Goal: Task Accomplishment & Management: Use online tool/utility

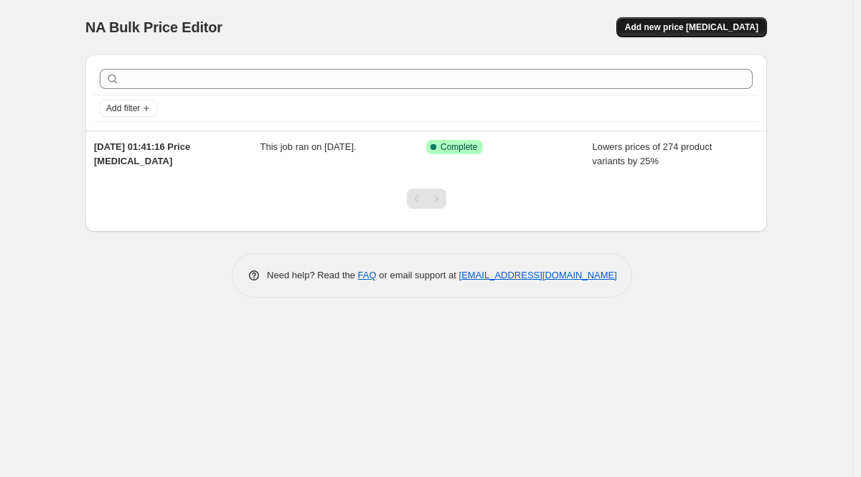
click at [679, 27] on span "Add new price [MEDICAL_DATA]" at bounding box center [691, 27] width 133 height 11
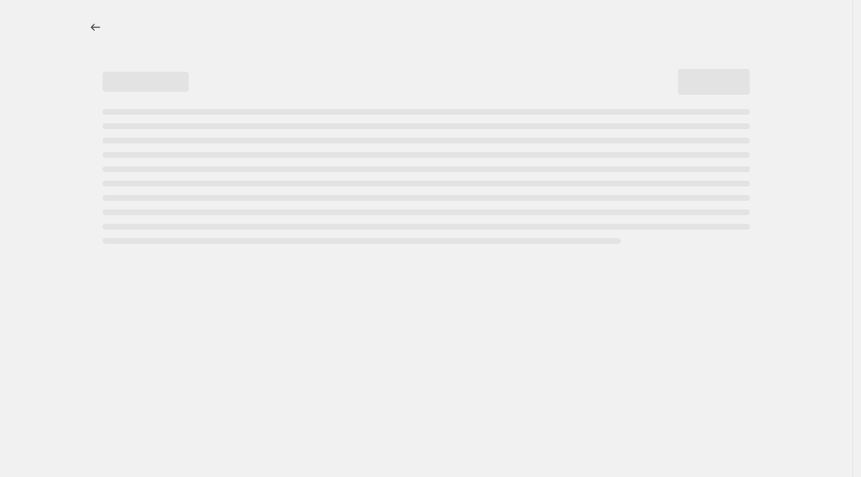
select select "percentage"
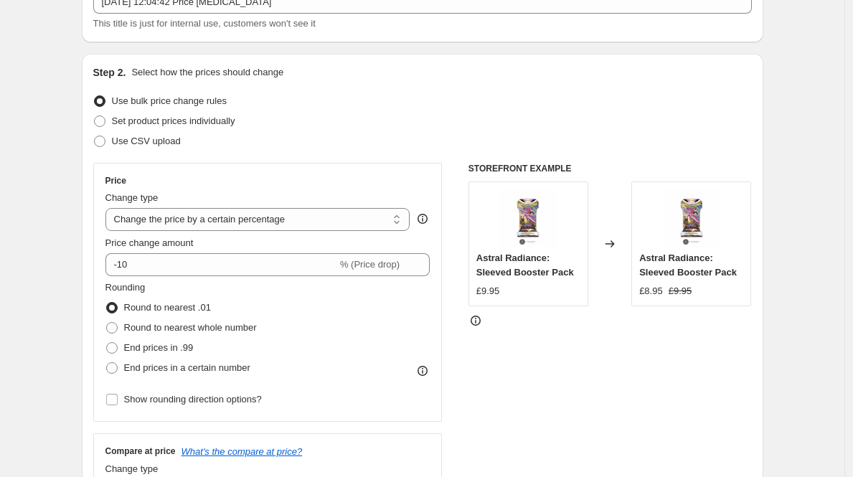
scroll to position [123, 0]
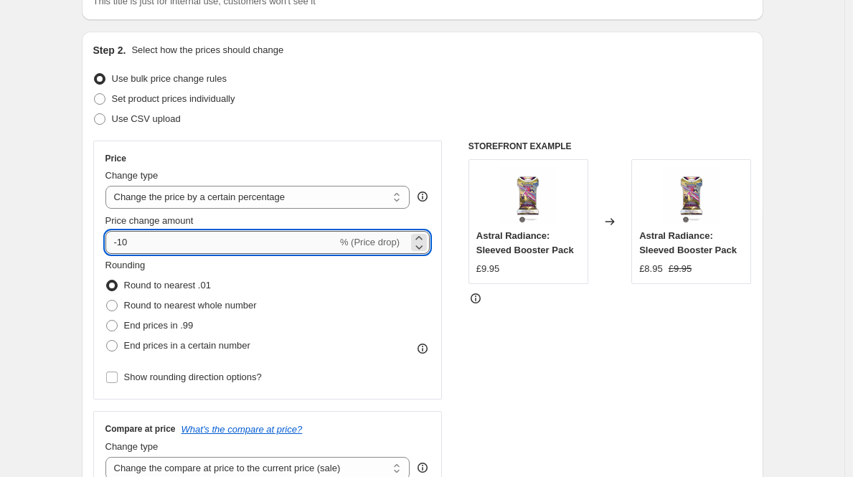
click at [232, 242] on input "-10" at bounding box center [221, 242] width 232 height 23
type input "-1"
type input "-3"
type input "-2"
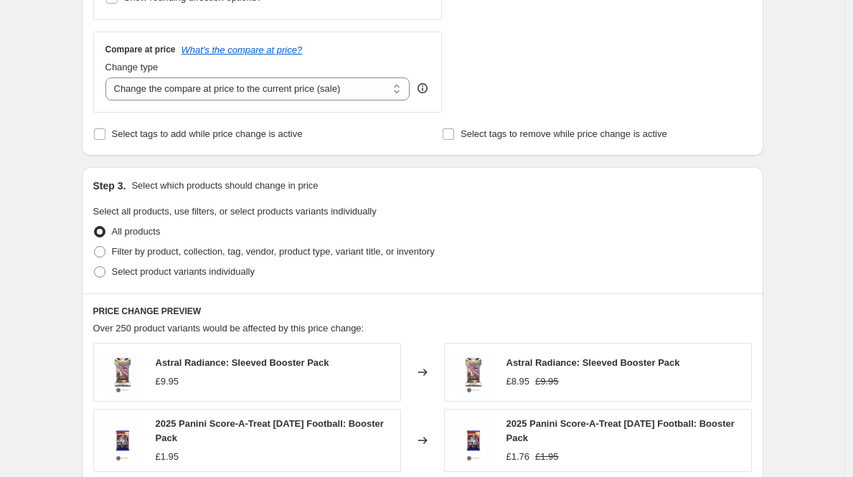
scroll to position [966, 0]
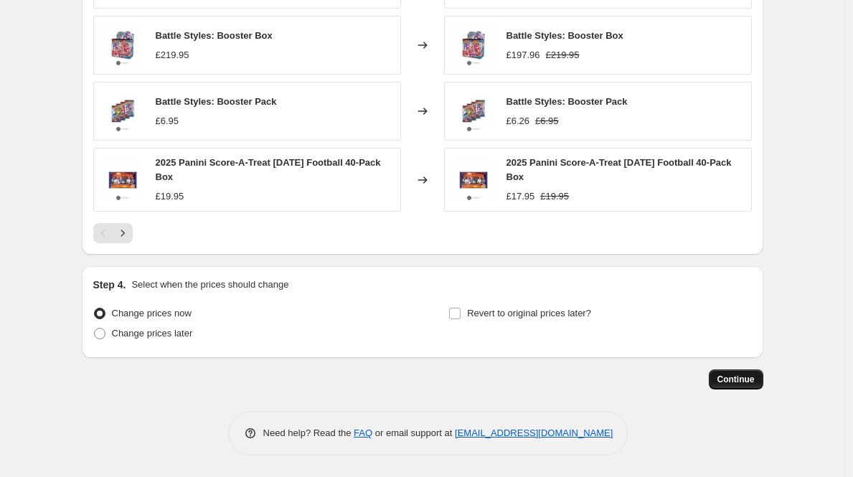
type input "-29"
click at [728, 386] on button "Continue" at bounding box center [736, 379] width 55 height 20
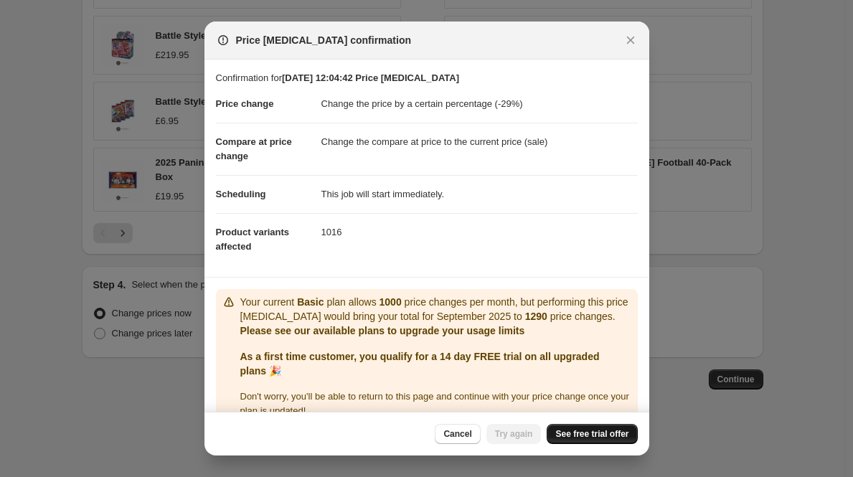
click at [611, 427] on link "See free trial offer" at bounding box center [592, 434] width 90 height 20
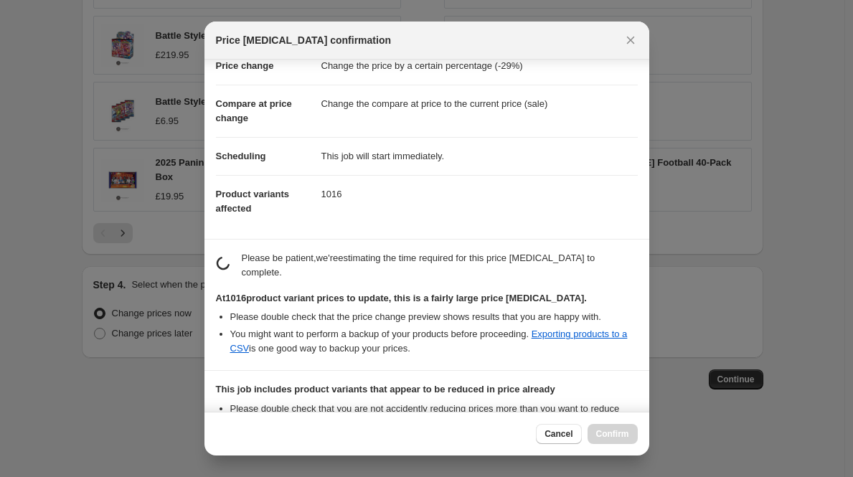
scroll to position [220, 0]
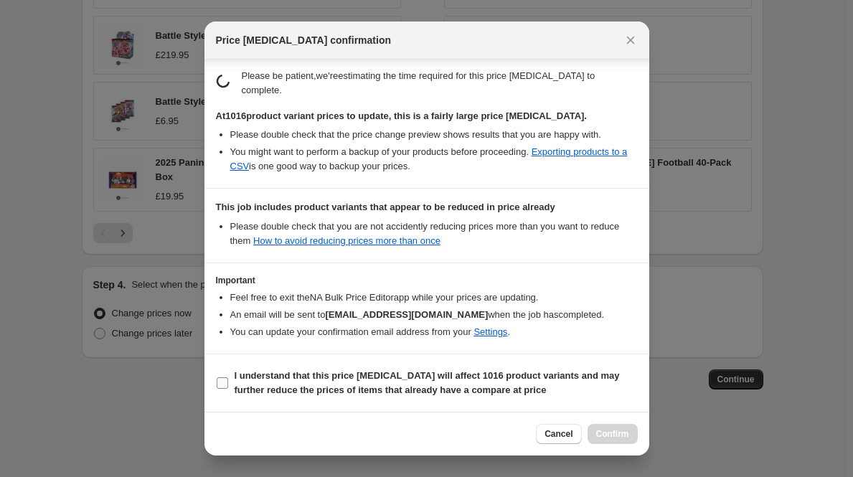
click at [529, 389] on b "I understand that this price change job will affect 1016 product variants and m…" at bounding box center [427, 382] width 385 height 25
click at [228, 389] on input "I understand that this price change job will affect 1016 product variants and m…" at bounding box center [222, 382] width 11 height 11
checkbox input "true"
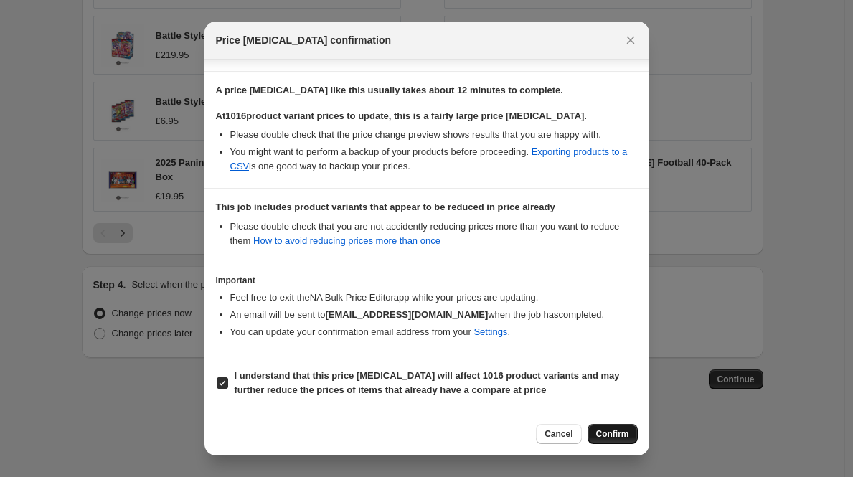
click at [620, 433] on span "Confirm" at bounding box center [612, 433] width 33 height 11
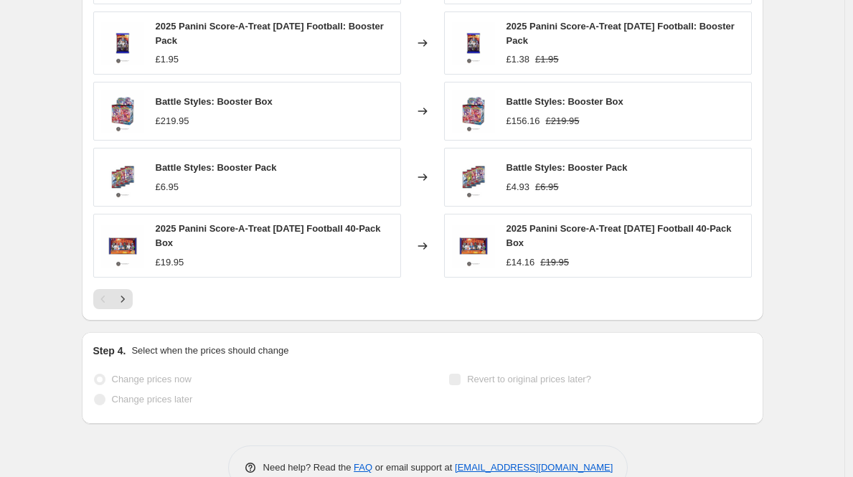
scroll to position [1003, 0]
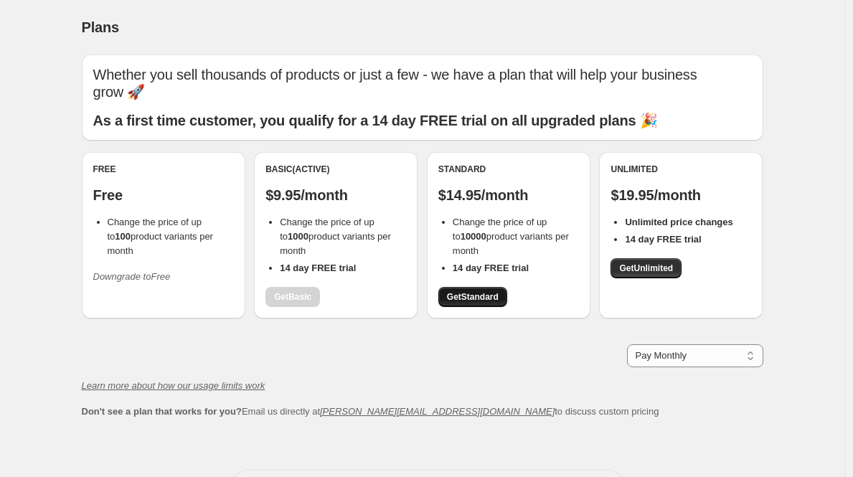
click at [493, 288] on link "Get Standard" at bounding box center [472, 297] width 69 height 20
